Goal: Transaction & Acquisition: Purchase product/service

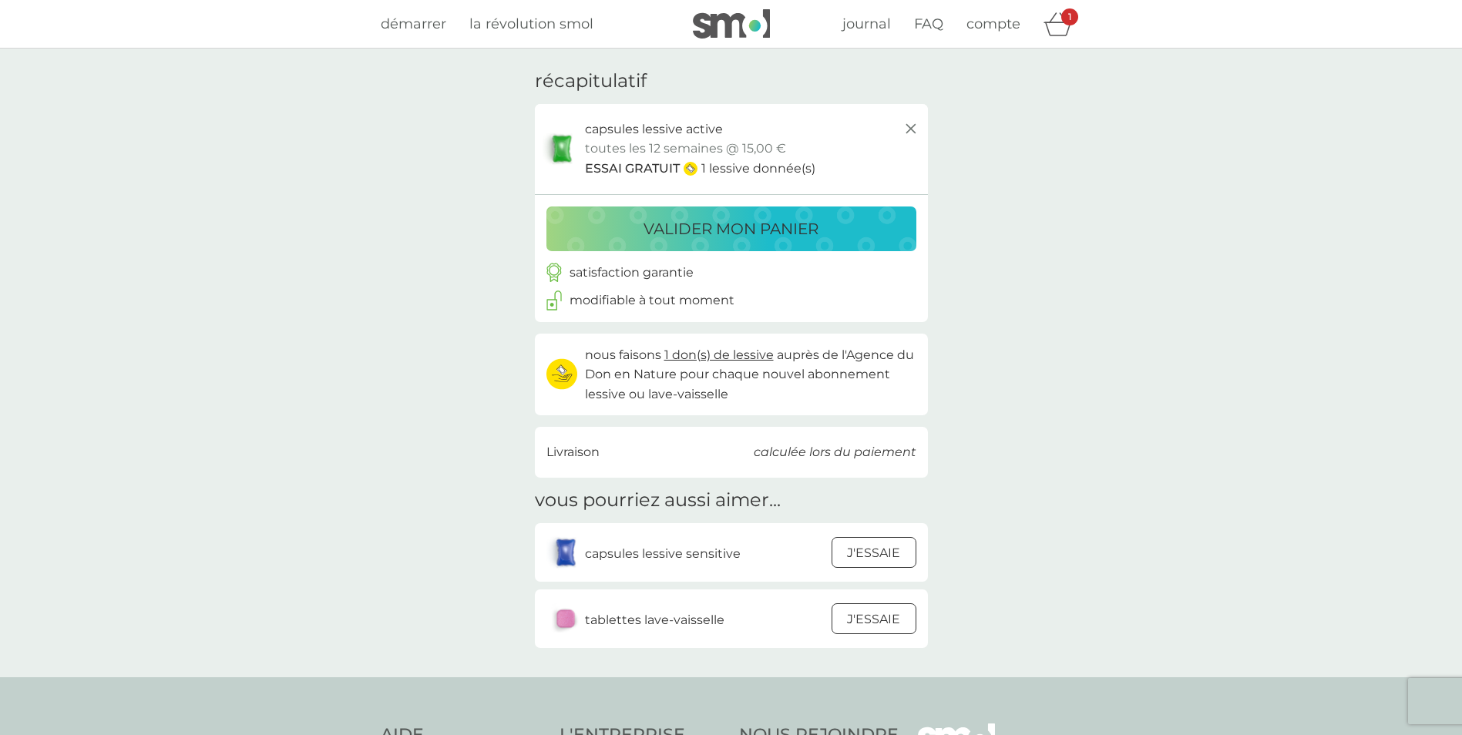
click at [714, 228] on p "valider mon panier" at bounding box center [731, 229] width 175 height 25
click at [918, 128] on icon at bounding box center [911, 128] width 18 height 18
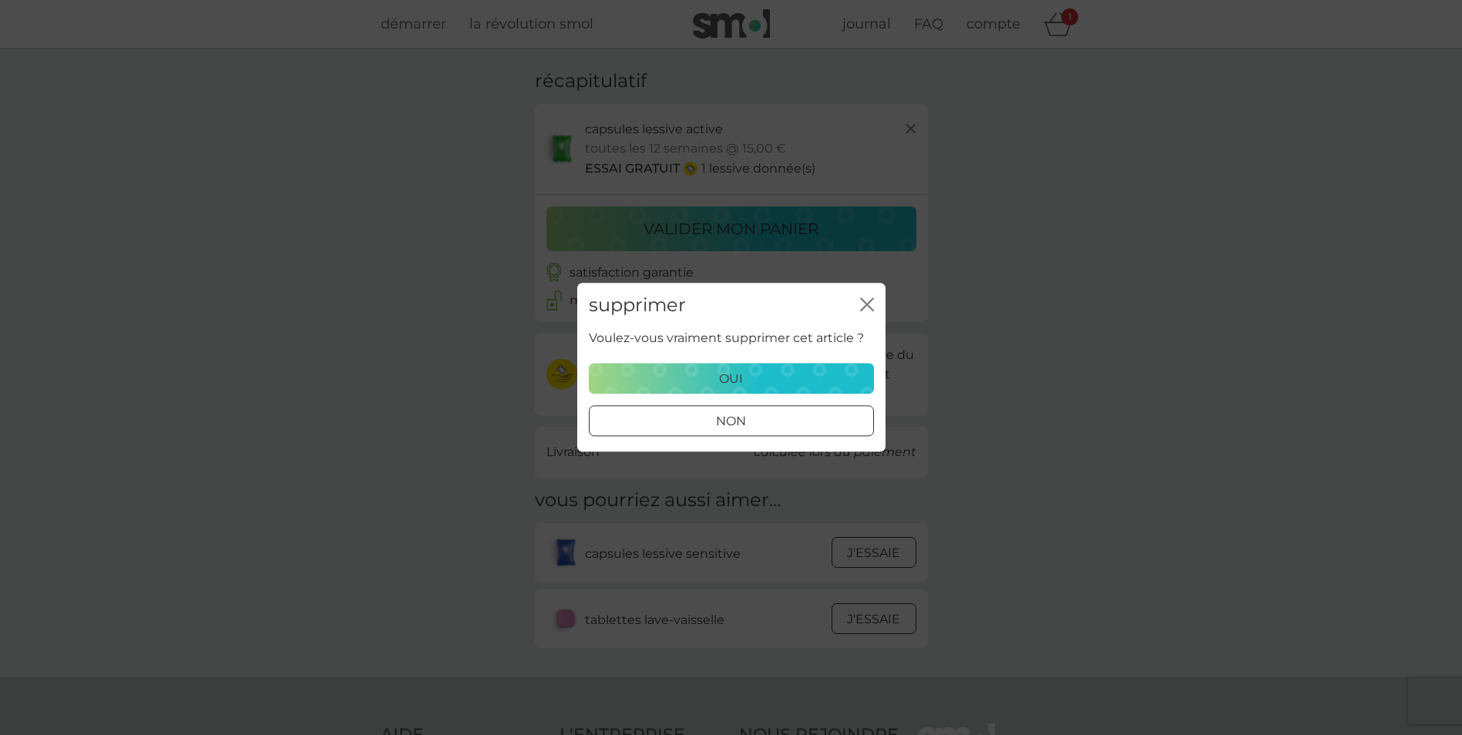
click at [866, 294] on div "supprimer fermer" at bounding box center [731, 305] width 308 height 45
click at [786, 412] on div "non" at bounding box center [732, 422] width 284 height 20
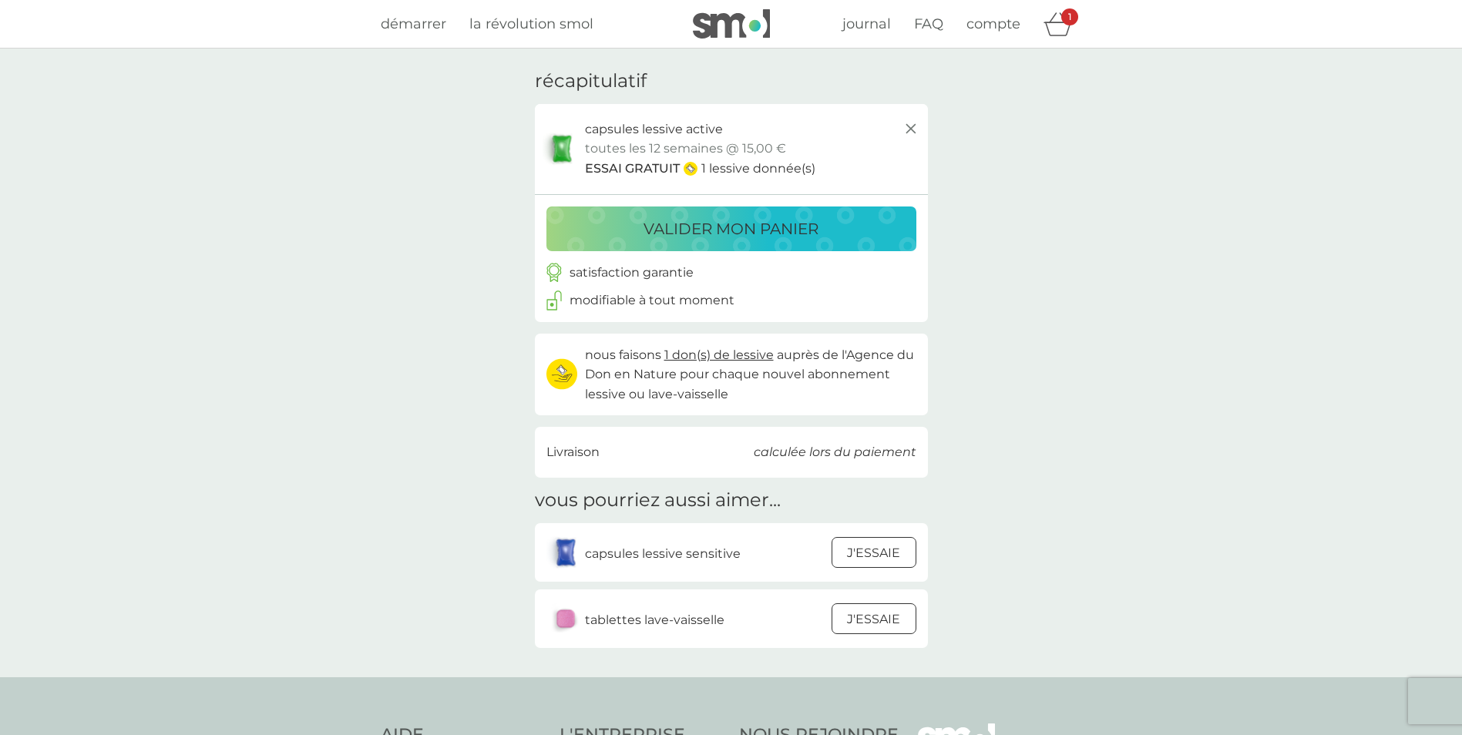
click at [754, 233] on p "valider mon panier" at bounding box center [731, 229] width 175 height 25
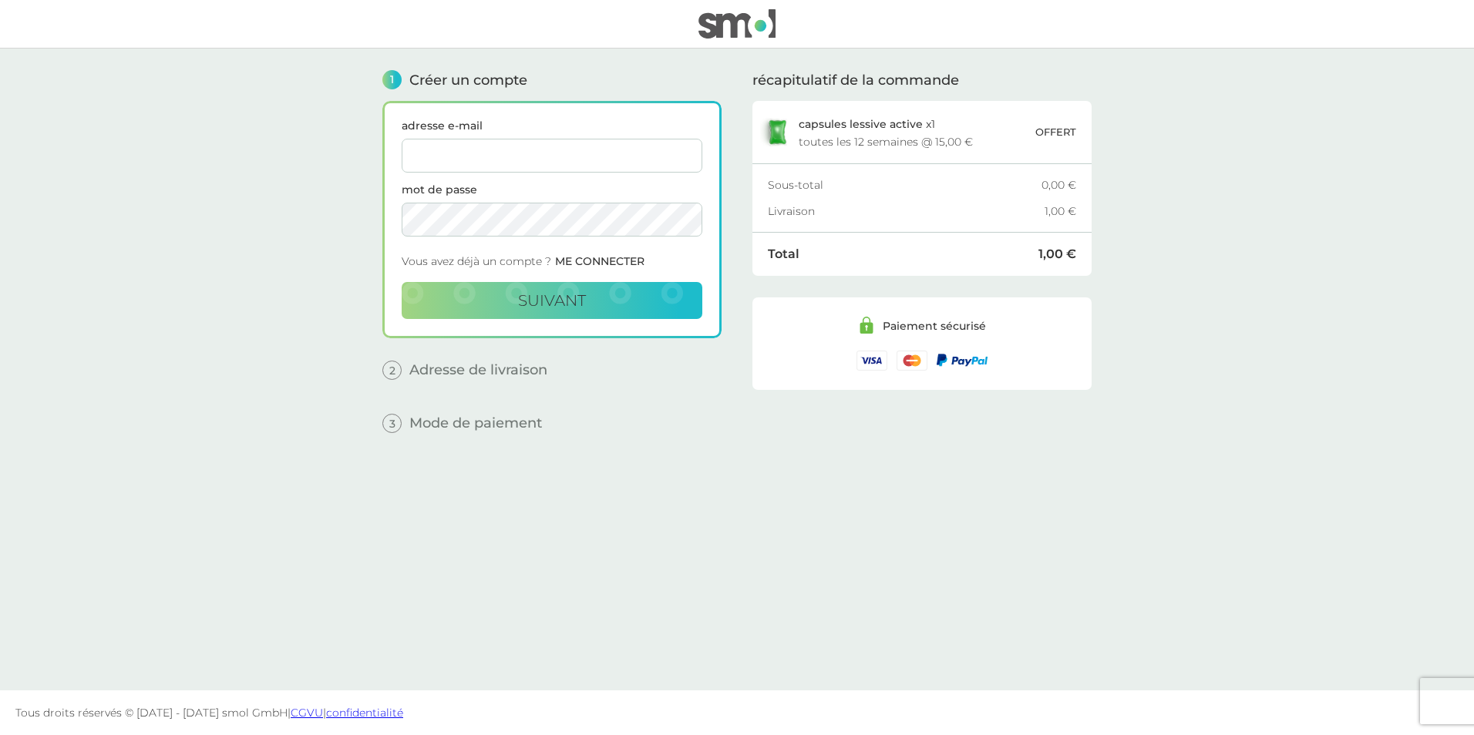
click at [708, 18] on img at bounding box center [736, 23] width 77 height 29
